Goal: Task Accomplishment & Management: Manage account settings

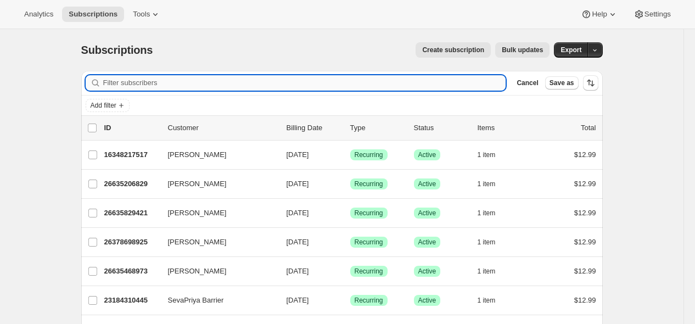
click at [461, 81] on input "Filter subscribers" at bounding box center [304, 82] width 403 height 15
click at [460, 81] on input "Filter subscribers" at bounding box center [304, 82] width 403 height 15
paste input "[EMAIL_ADDRESS][DOMAIN_NAME]"
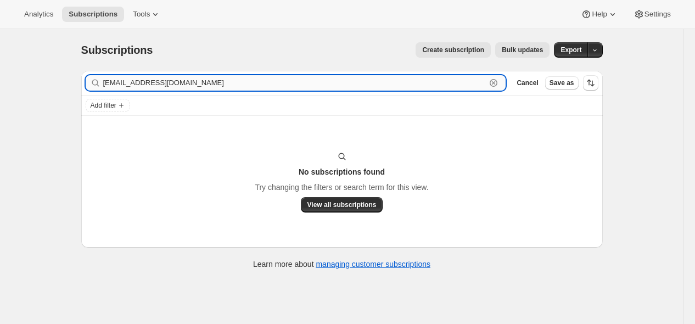
click at [223, 81] on input "[EMAIL_ADDRESS][DOMAIN_NAME]" at bounding box center [294, 82] width 383 height 15
paste input "25400803501"
type input "25400803501"
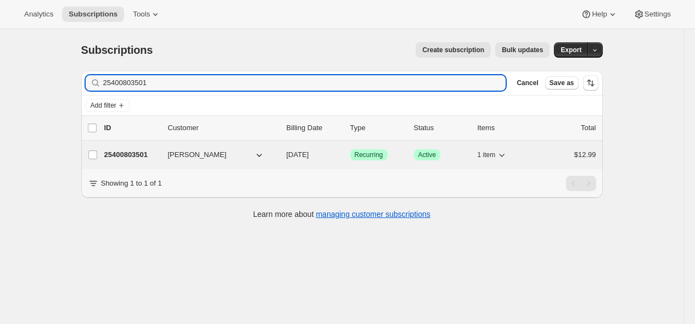
click at [155, 153] on p "25400803501" at bounding box center [131, 154] width 55 height 11
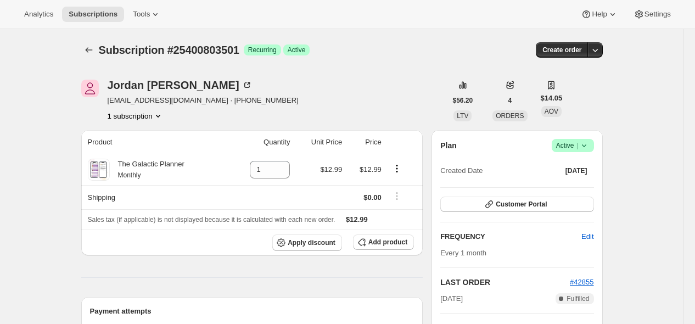
click at [586, 144] on icon at bounding box center [583, 145] width 4 height 3
click at [571, 187] on span "Cancel subscription" at bounding box center [572, 185] width 62 height 8
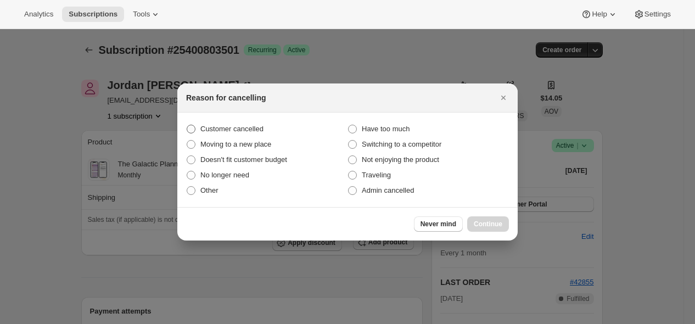
click at [264, 133] on span "Customer cancelled" at bounding box center [231, 129] width 63 height 11
click at [187, 125] on input "Customer cancelled" at bounding box center [187, 125] width 1 height 1
radio input "true"
click at [500, 228] on span "Continue" at bounding box center [488, 224] width 29 height 9
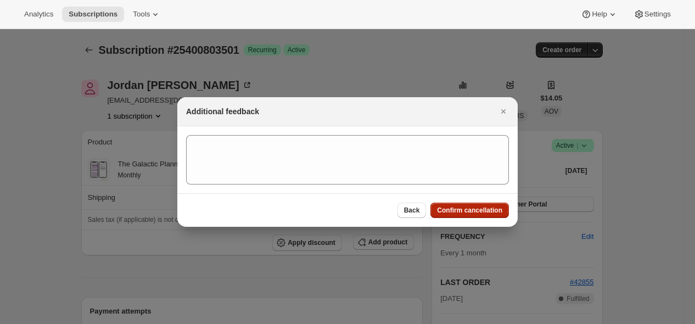
click at [485, 213] on span "Confirm cancellation" at bounding box center [469, 210] width 65 height 9
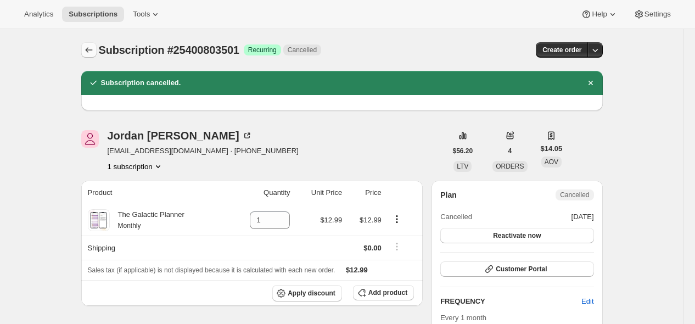
click at [86, 44] on button "Subscriptions" at bounding box center [88, 49] width 15 height 15
